Goal: Find specific page/section: Find specific page/section

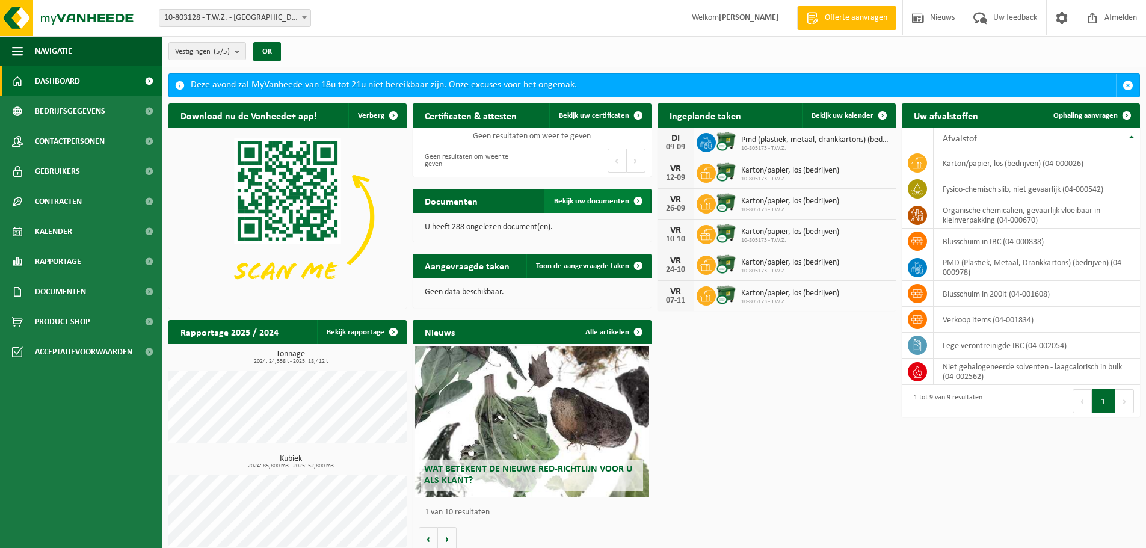
click at [587, 199] on span "Bekijk uw documenten" at bounding box center [591, 201] width 75 height 8
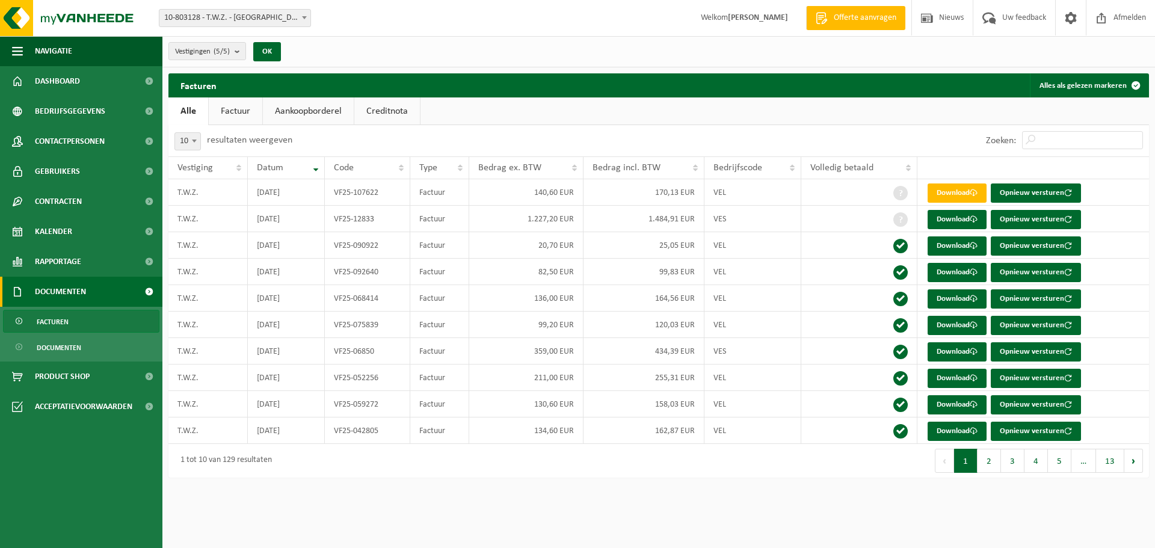
click at [83, 293] on span "Documenten" at bounding box center [60, 292] width 51 height 30
click at [56, 353] on span "Documenten" at bounding box center [59, 347] width 45 height 23
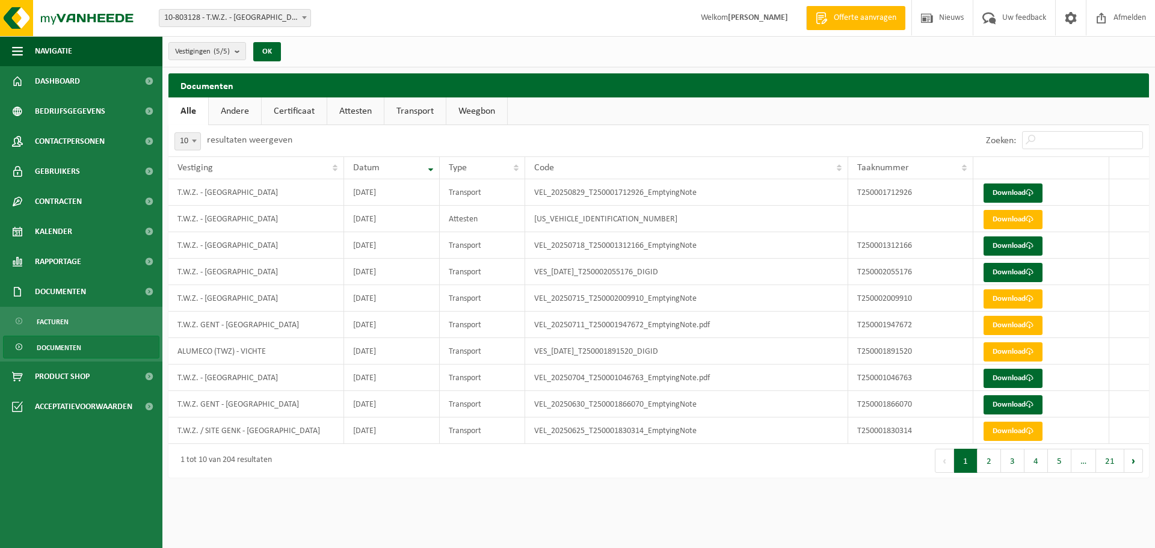
click at [406, 119] on link "Transport" at bounding box center [414, 111] width 61 height 28
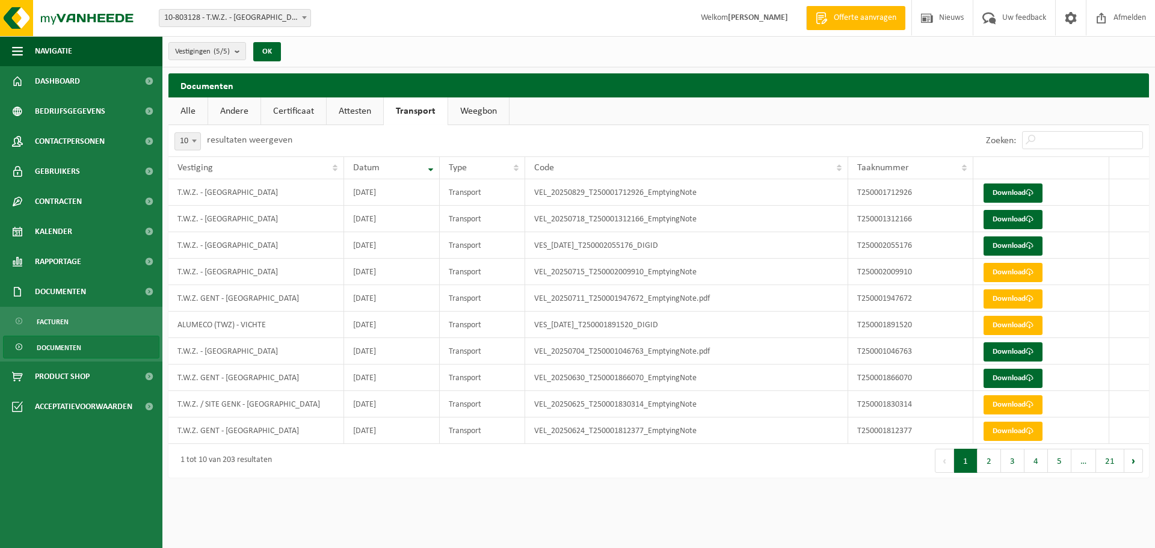
click at [476, 114] on link "Weegbon" at bounding box center [478, 111] width 61 height 28
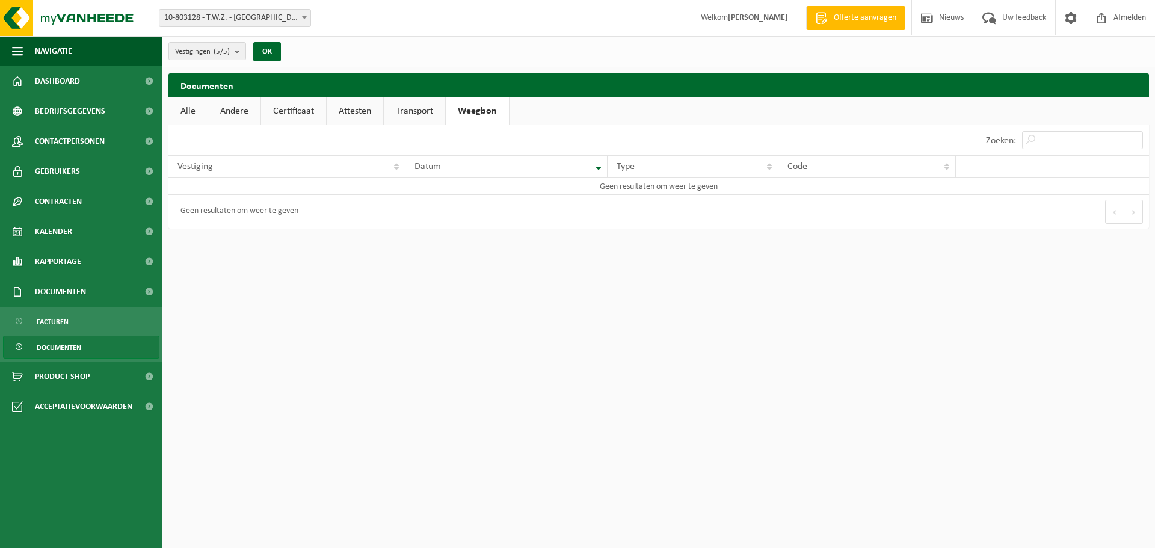
click at [426, 117] on link "Transport" at bounding box center [414, 111] width 61 height 28
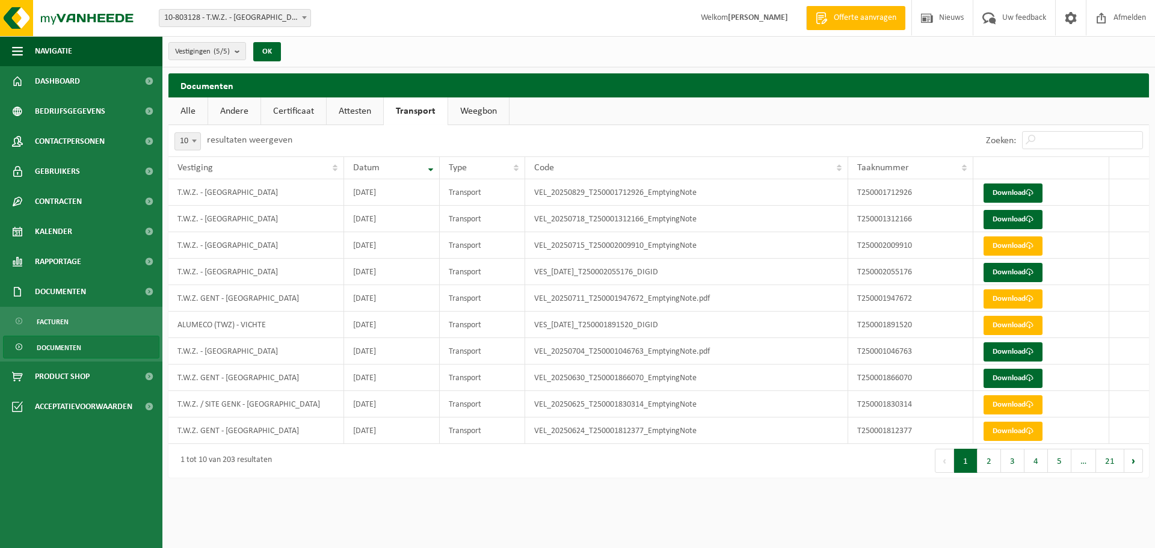
click at [354, 113] on link "Attesten" at bounding box center [355, 111] width 57 height 28
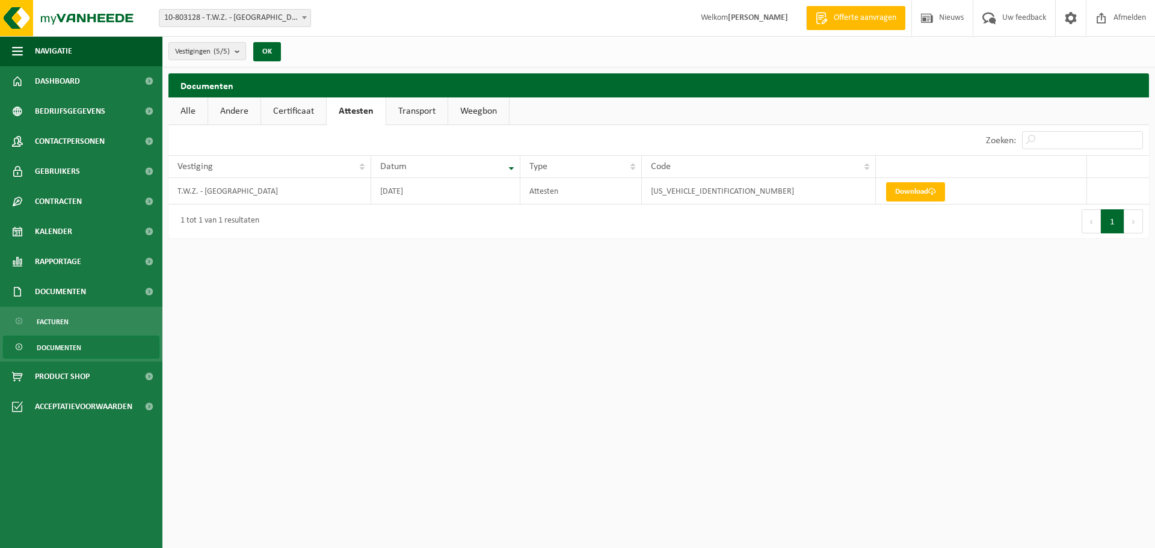
click at [307, 114] on link "Certificaat" at bounding box center [293, 111] width 65 height 28
